Goal: Task Accomplishment & Management: Use online tool/utility

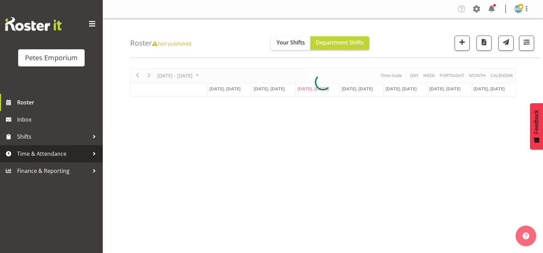
click at [57, 156] on span "Time & Attendance" at bounding box center [53, 154] width 72 height 10
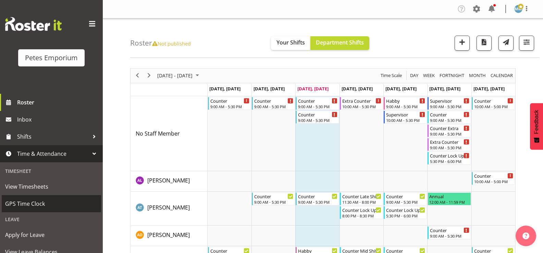
click at [46, 202] on span "GPS Time Clock" at bounding box center [51, 204] width 92 height 10
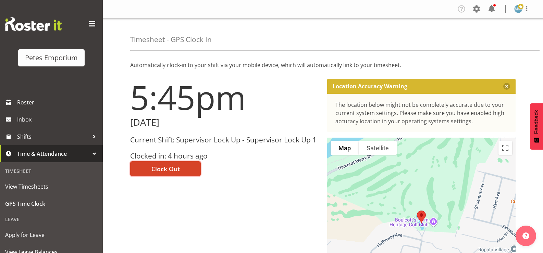
click at [154, 173] on span "Clock Out" at bounding box center [165, 168] width 28 height 9
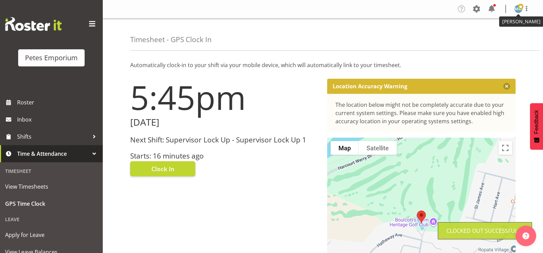
click at [515, 8] on img at bounding box center [518, 9] width 8 height 8
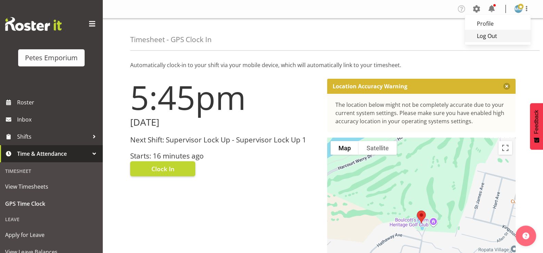
click at [487, 38] on link "Log Out" at bounding box center [498, 36] width 66 height 12
